Goal: Task Accomplishment & Management: Use online tool/utility

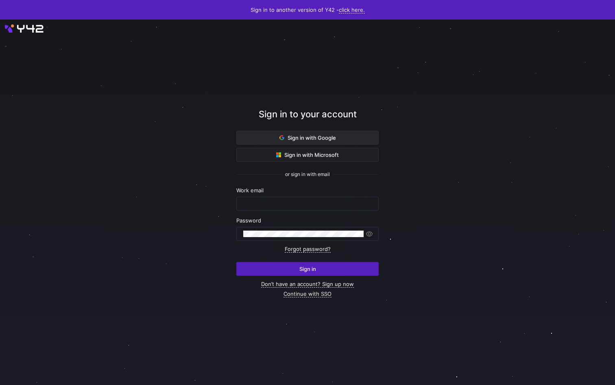
click at [354, 135] on span at bounding box center [308, 137] width 142 height 13
click at [305, 137] on span "Sign in with Google" at bounding box center [308, 137] width 57 height 7
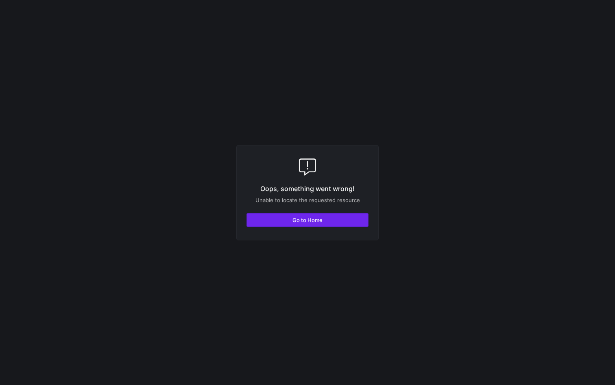
click at [313, 220] on span "Go to Home" at bounding box center [308, 220] width 30 height 7
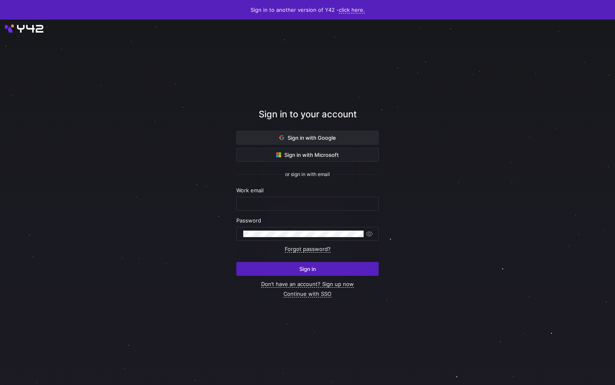
click at [312, 136] on span "Sign in with Google" at bounding box center [308, 137] width 57 height 7
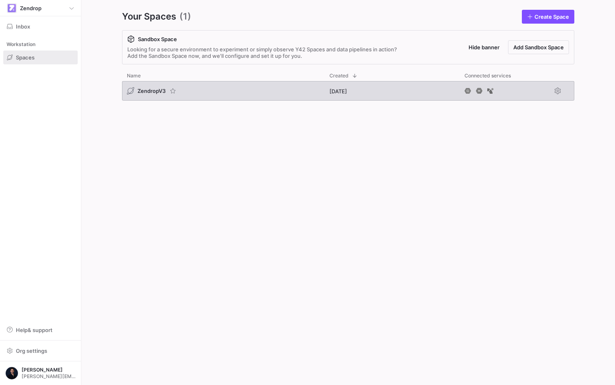
click at [247, 98] on div "ZendropV3" at bounding box center [223, 91] width 203 height 20
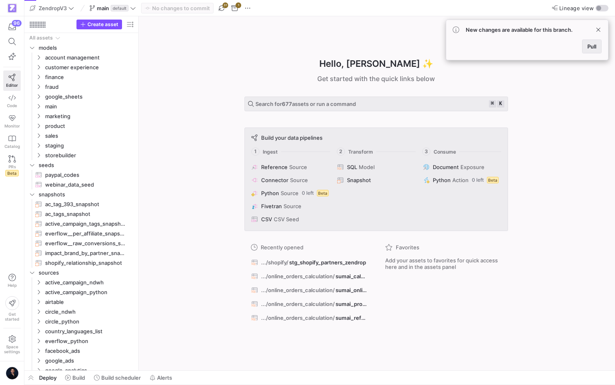
click at [591, 48] on span "Pull" at bounding box center [592, 46] width 9 height 7
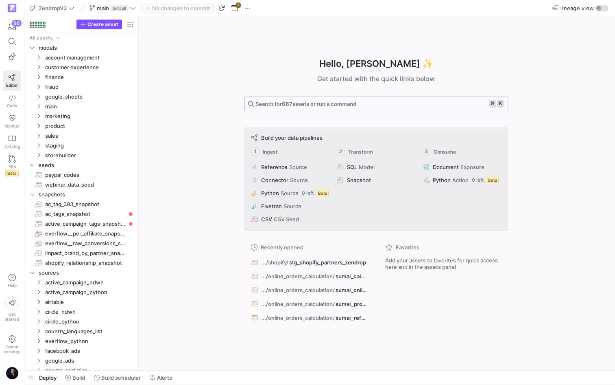
click at [337, 101] on span "Search for 687 assets or run a command" at bounding box center [306, 104] width 101 height 7
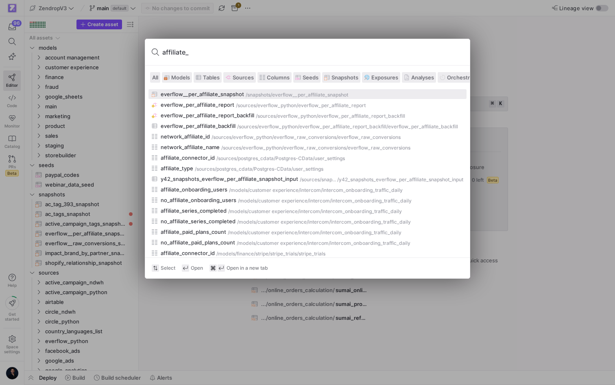
click at [188, 44] on div "affiliate_" at bounding box center [307, 52] width 325 height 26
click at [180, 51] on input "affiliate_" at bounding box center [312, 52] width 301 height 13
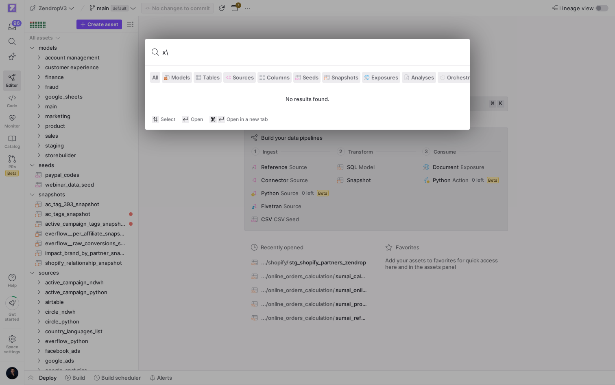
type input "x"
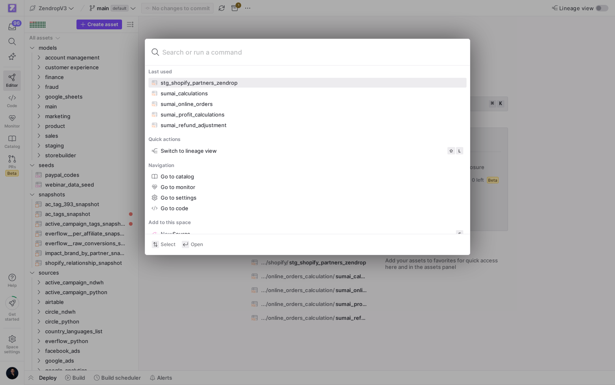
paste input "affiliates_landing_pages"
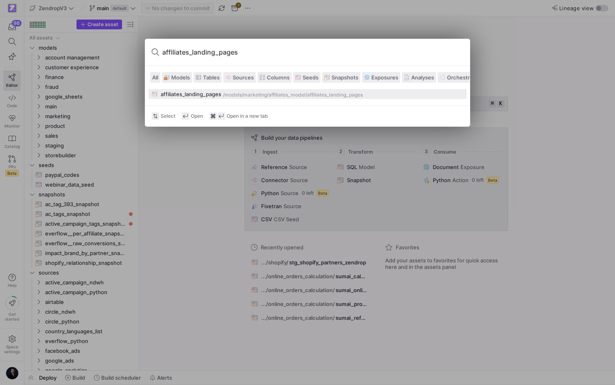
type input "affiliates_landing_pages"
click at [196, 92] on div "affiliates_landing_pages" at bounding box center [191, 94] width 61 height 7
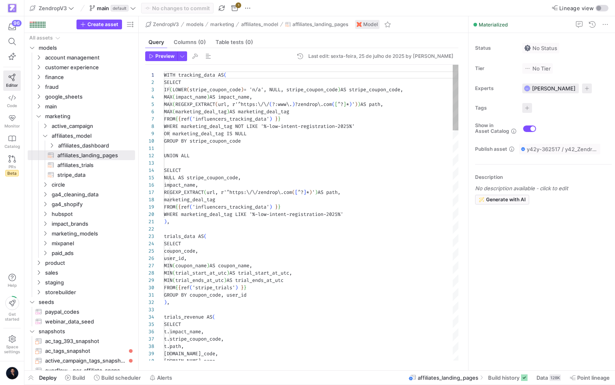
scroll to position [73, 0]
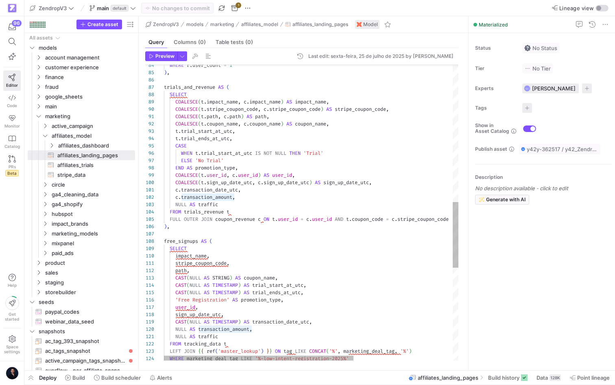
click at [229, 196] on div "WHERE marketing_deal_tag LIKE '%-low-intent-registration-2025%' LEFT JOIN { { r…" at bounding box center [388, 112] width 448 height 1330
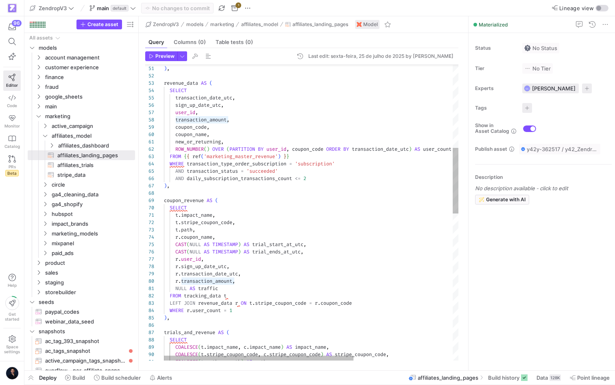
type textarea "), revenue_data AS ( SELECT transaction_date_utc, sign_up_date_utc, user_id, tr…"
click at [195, 86] on div "trials_and_revenue AS ( ) , WHERE r . user_count = 1 LEFT JOIN revenue_data r O…" at bounding box center [388, 357] width 448 height 1330
click at [195, 85] on div "trials_and_revenue AS ( ) , WHERE r . user_count = 1 LEFT JOIN revenue_data r O…" at bounding box center [388, 357] width 448 height 1330
